Goal: Obtain resource: Download file/media

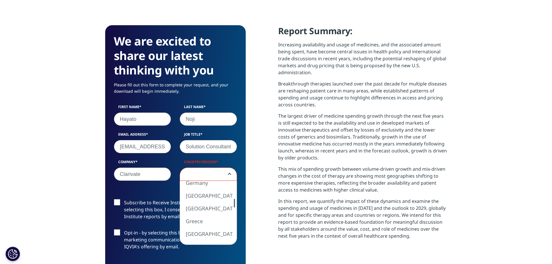
scroll to position [333, 342]
select select "[GEOGRAPHIC_DATA]"
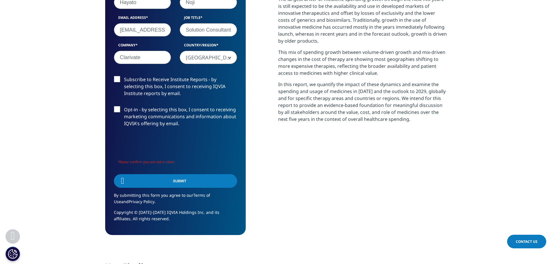
scroll to position [270, 0]
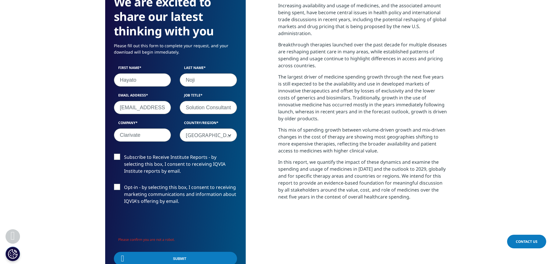
click at [115, 187] on label "Opt-in - by selecting this box, I consent to receiving marketing communications…" at bounding box center [175, 196] width 123 height 24
click at [124, 184] on input "Opt-in - by selecting this box, I consent to receiving marketing communications…" at bounding box center [124, 184] width 0 height 0
click at [115, 187] on label "Opt-in - by selecting this box, I consent to receiving marketing communications…" at bounding box center [175, 196] width 123 height 24
click at [124, 184] on input "Opt-in - by selecting this box, I consent to receiving marketing communications…" at bounding box center [124, 184] width 0 height 0
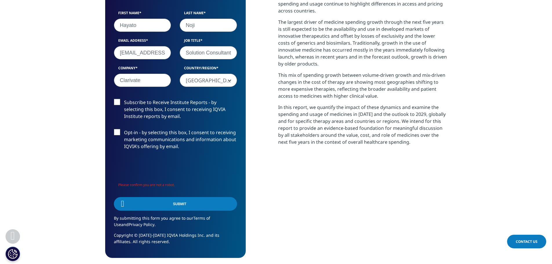
scroll to position [338, 0]
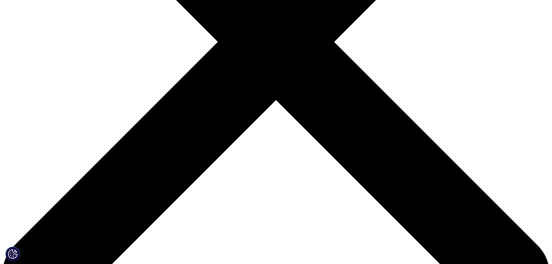
scroll to position [203, 0]
